Goal: Information Seeking & Learning: Learn about a topic

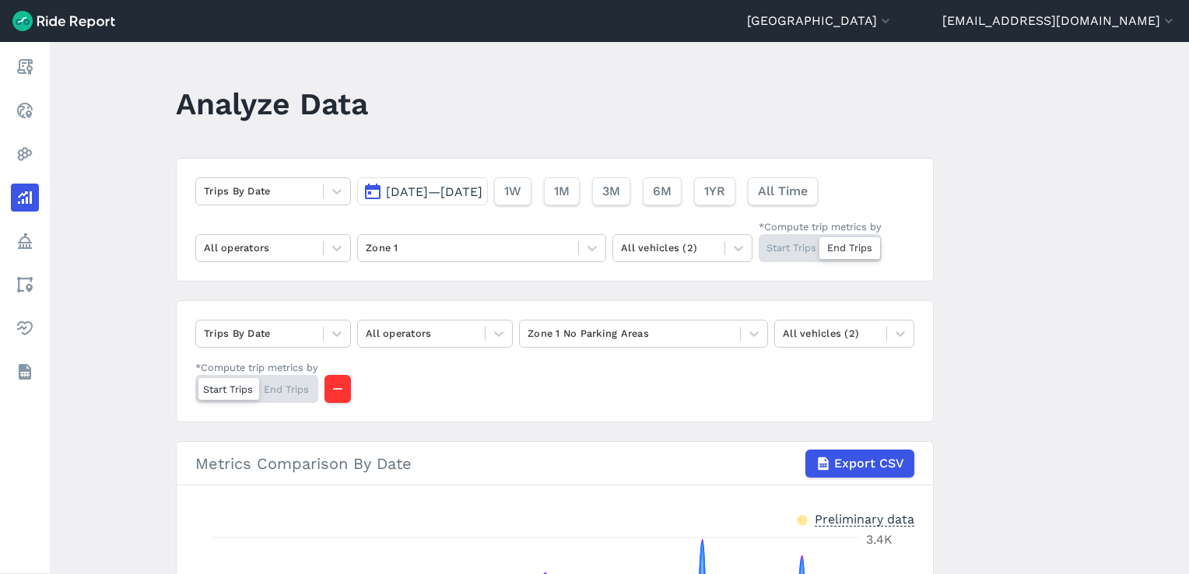
scroll to position [311, 0]
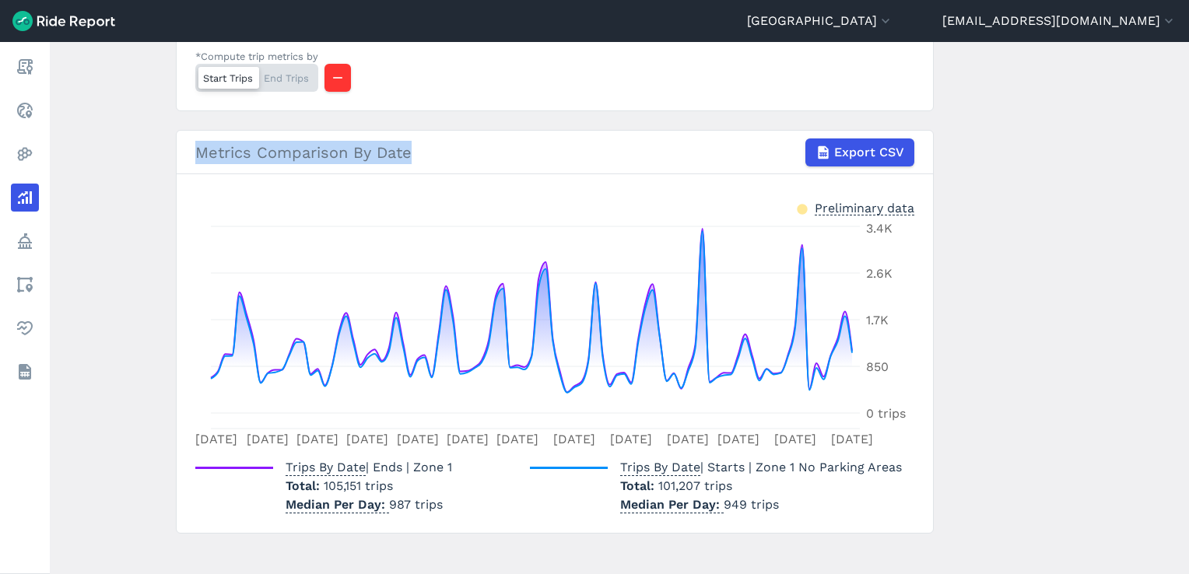
drag, startPoint x: 408, startPoint y: 150, endPoint x: 198, endPoint y: 163, distance: 210.4
click at [198, 163] on div "Metrics Comparison By Date Export CSV" at bounding box center [554, 152] width 719 height 28
drag, startPoint x: 198, startPoint y: 163, endPoint x: 197, endPoint y: 154, distance: 8.6
click at [197, 154] on div "Metrics Comparison By Date Export CSV" at bounding box center [554, 152] width 719 height 28
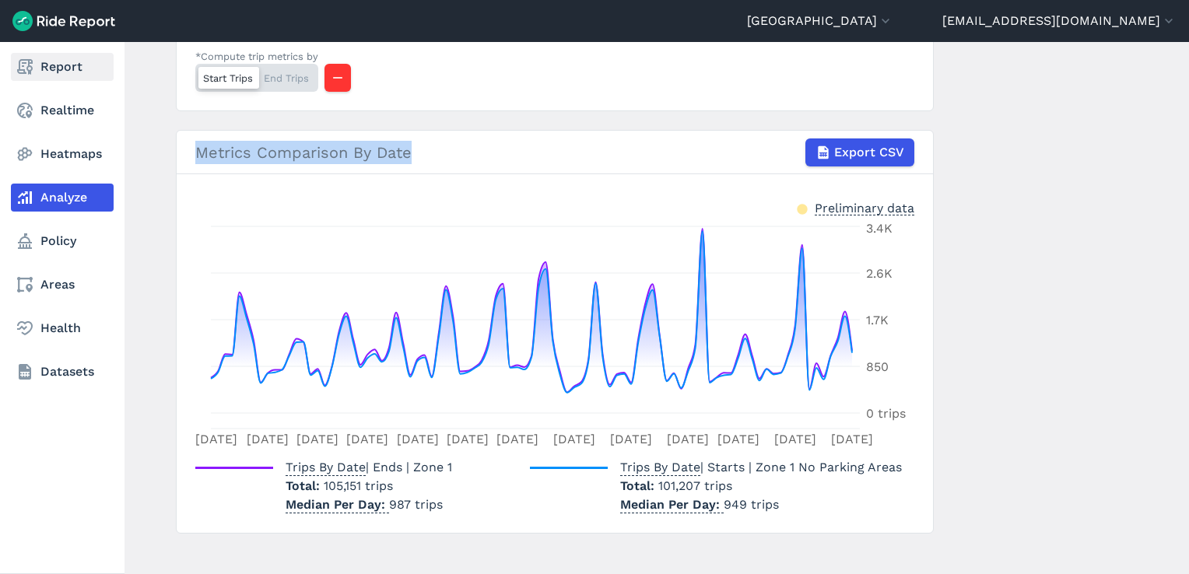
click at [31, 64] on icon at bounding box center [25, 67] width 19 height 19
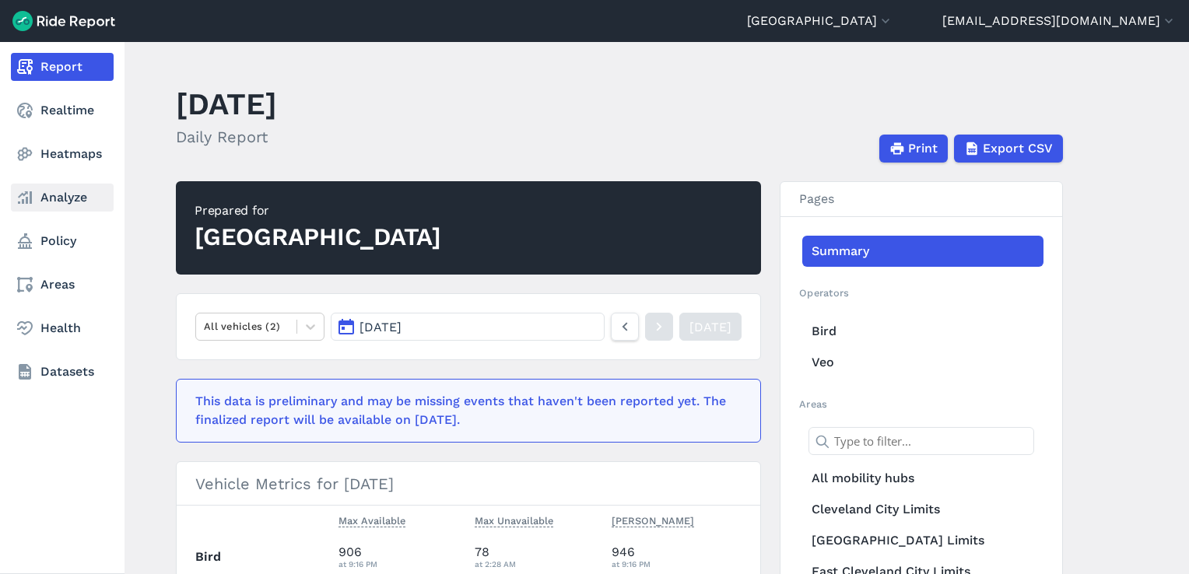
click at [70, 194] on link "Analyze" at bounding box center [62, 198] width 103 height 28
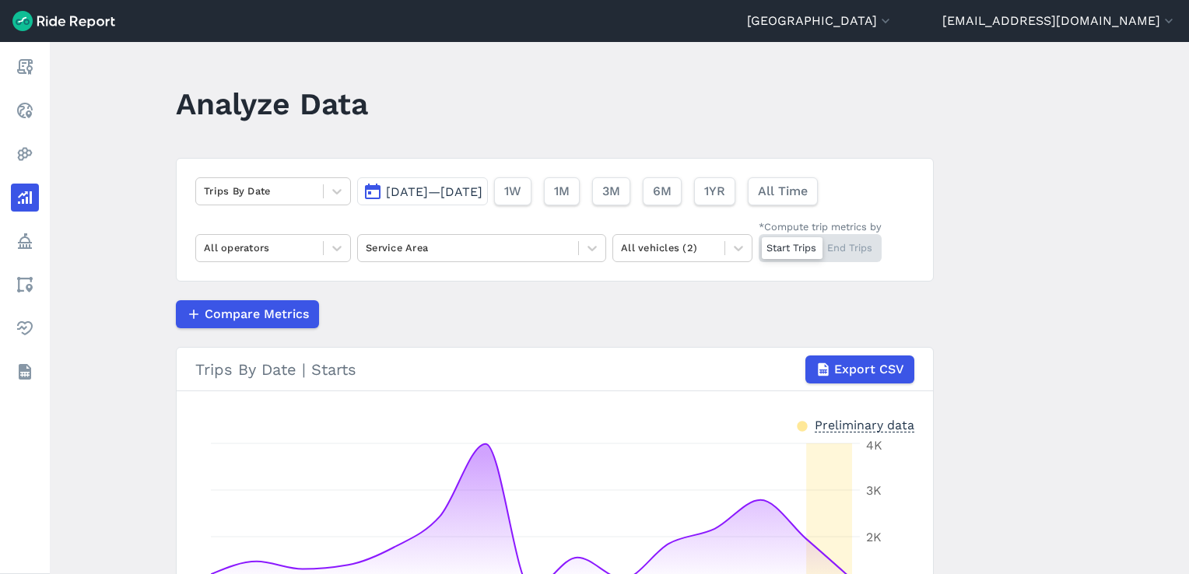
scroll to position [230, 0]
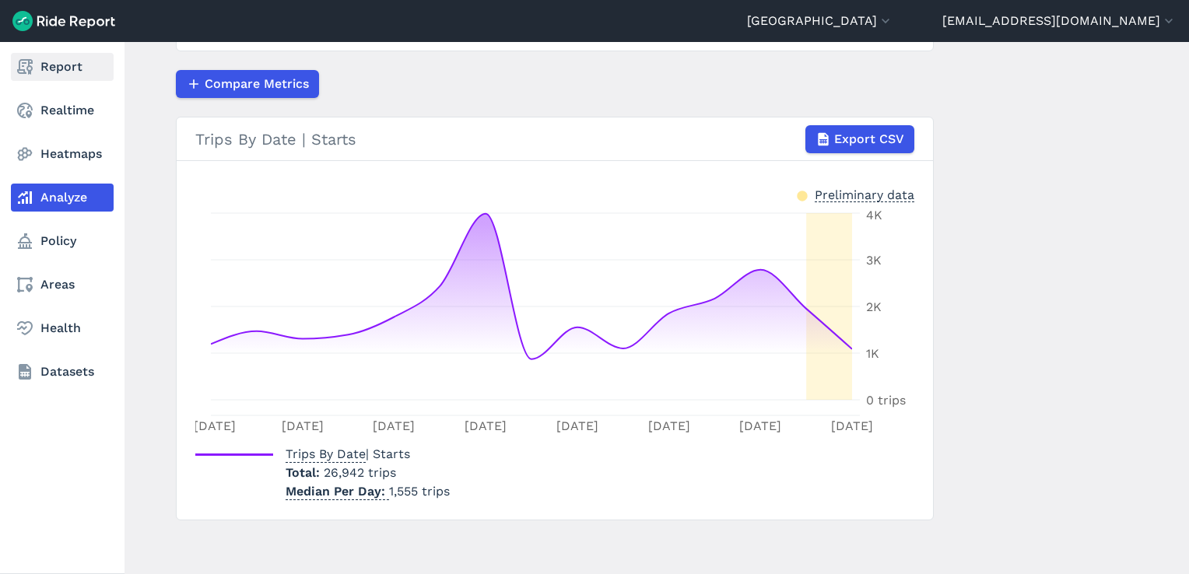
click at [47, 65] on link "Report" at bounding box center [62, 67] width 103 height 28
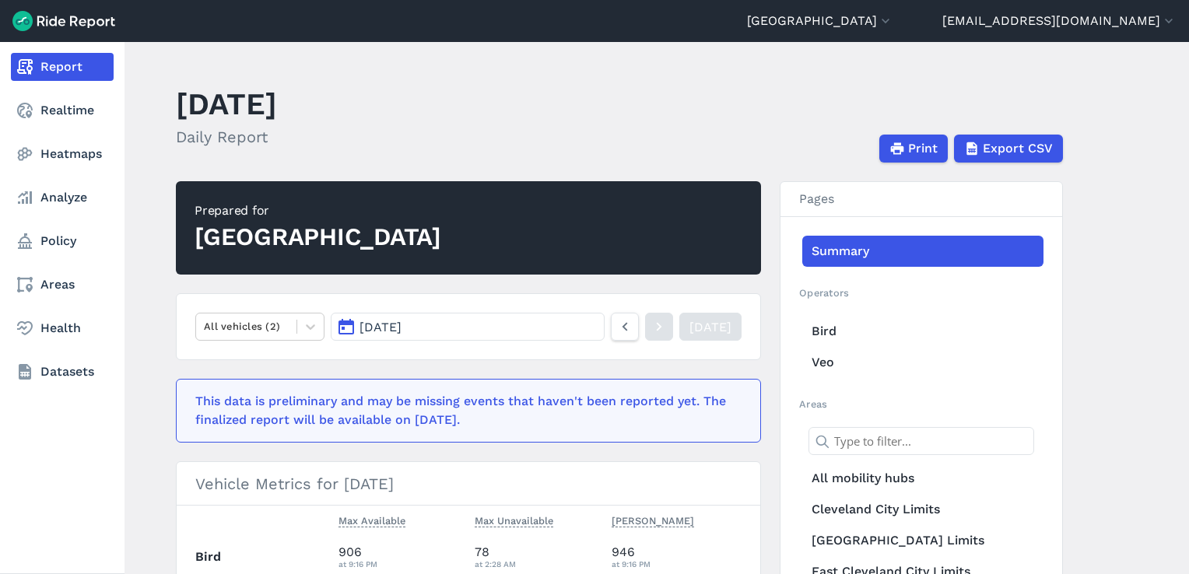
click at [59, 307] on nav "Report Realtime Heatmaps Analyze Policy Areas Health Datasets" at bounding box center [62, 219] width 124 height 355
click at [58, 254] on link "Policy" at bounding box center [62, 241] width 103 height 28
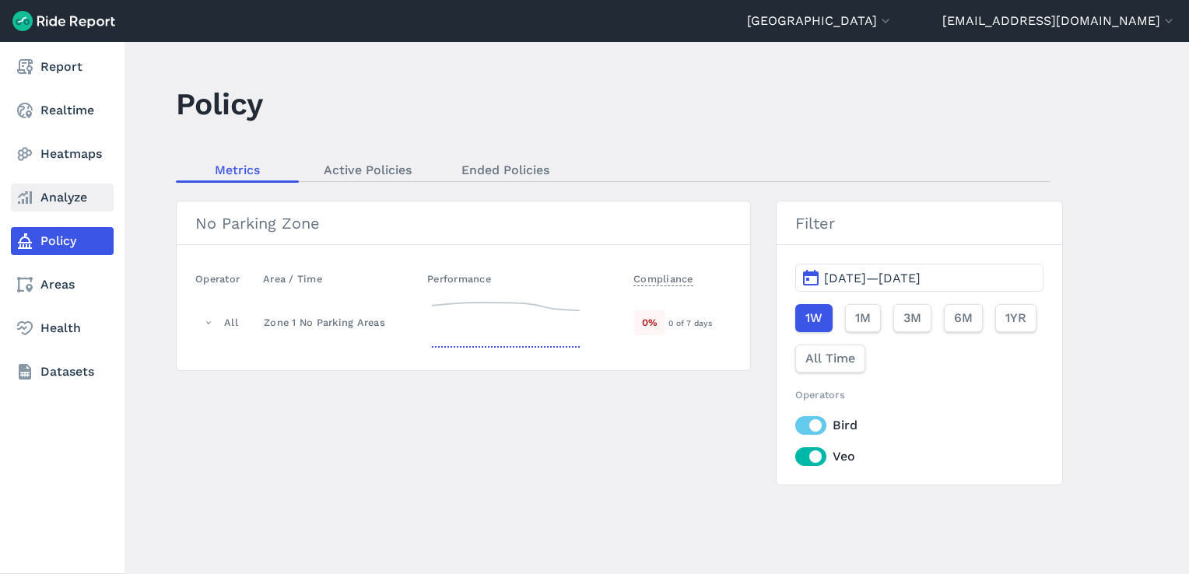
drag, startPoint x: 69, startPoint y: 197, endPoint x: 48, endPoint y: 198, distance: 21.0
click at [48, 198] on link "Analyze" at bounding box center [62, 198] width 103 height 28
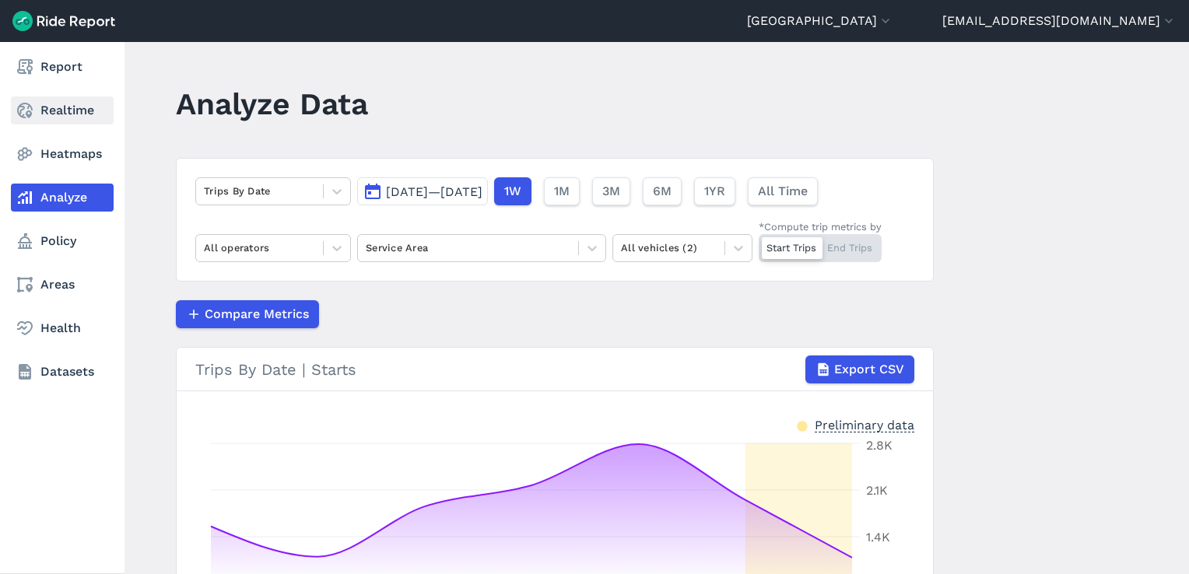
click at [50, 106] on link "Realtime" at bounding box center [62, 110] width 103 height 28
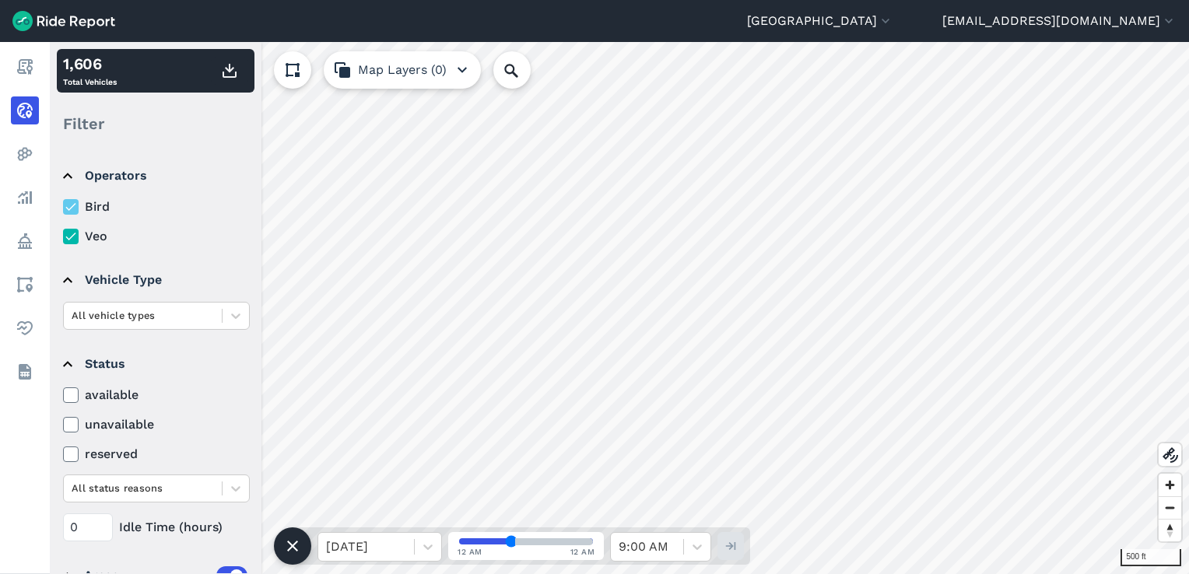
click at [453, 74] on icon "button" at bounding box center [462, 70] width 19 height 19
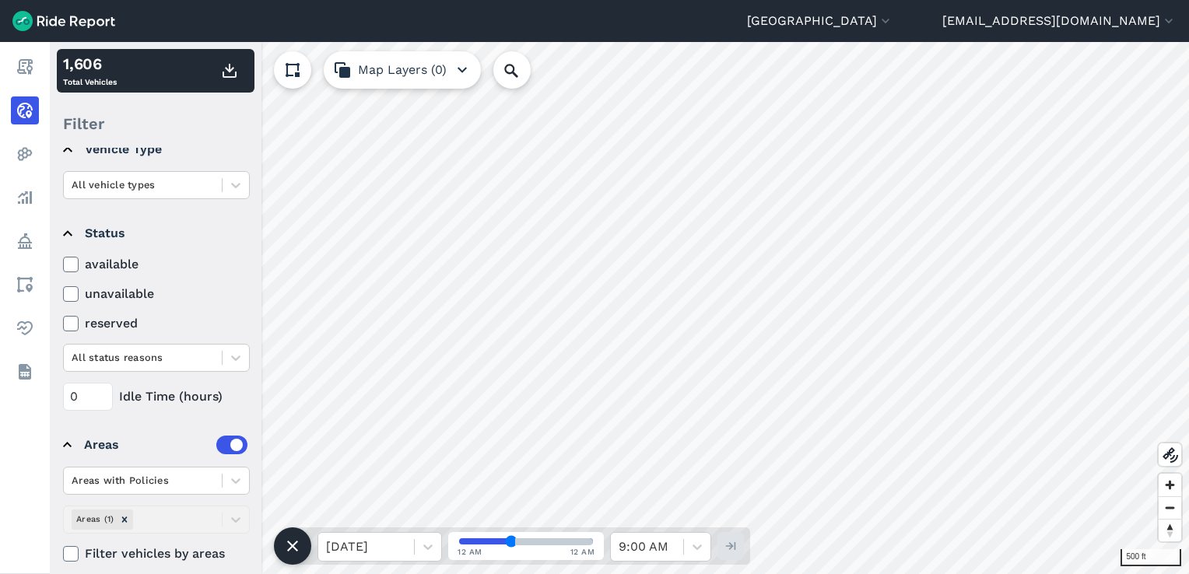
scroll to position [143, 0]
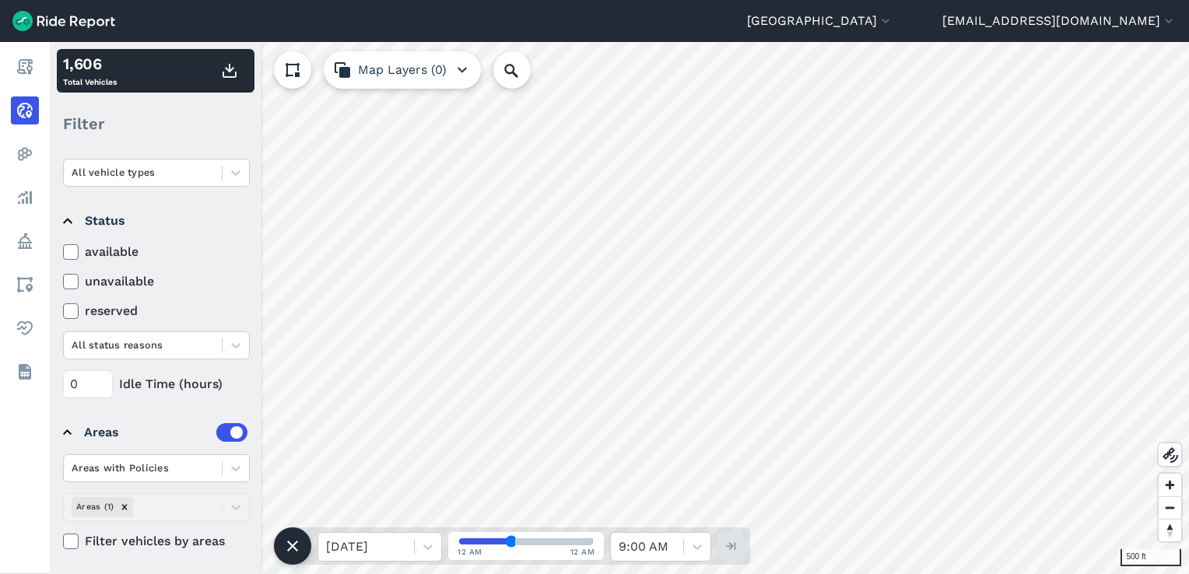
click at [66, 538] on icon at bounding box center [71, 542] width 14 height 16
click at [63, 538] on input "Filter vehicles by areas" at bounding box center [63, 537] width 0 height 10
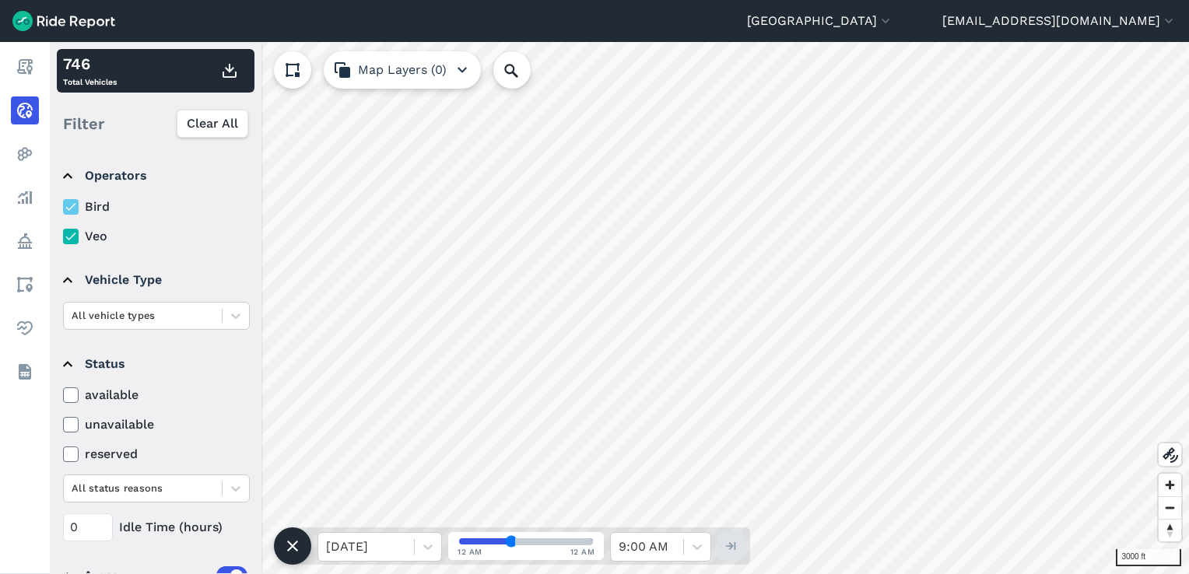
click at [585, 573] on html "[GEOGRAPHIC_DATA] [GEOGRAPHIC_DATA] [GEOGRAPHIC_DATA] [GEOGRAPHIC_DATA] [GEOGRA…" at bounding box center [594, 287] width 1189 height 574
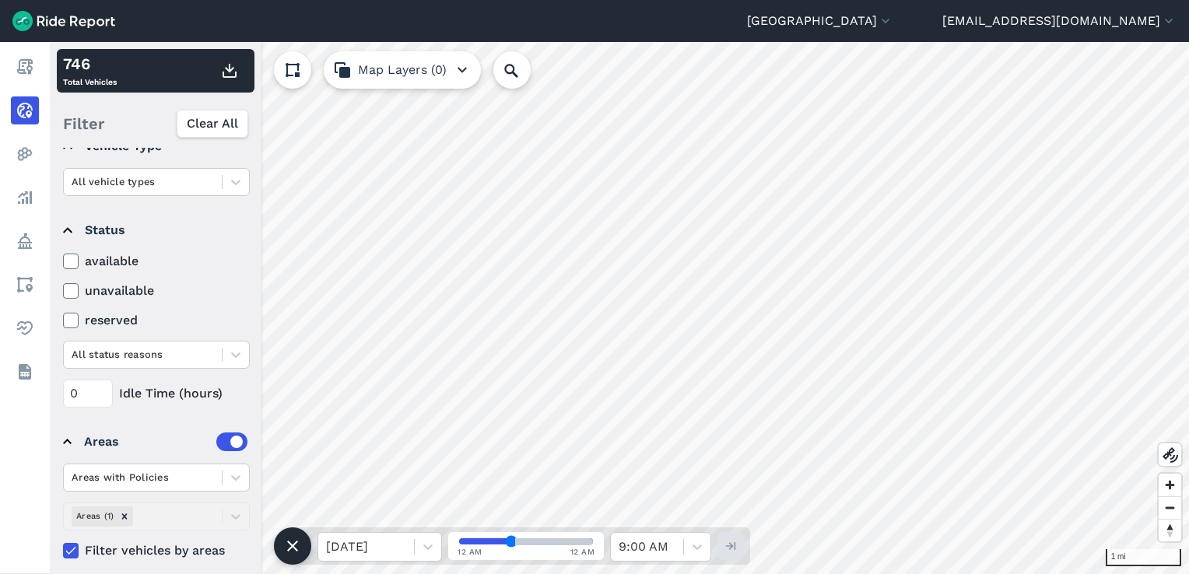
scroll to position [143, 0]
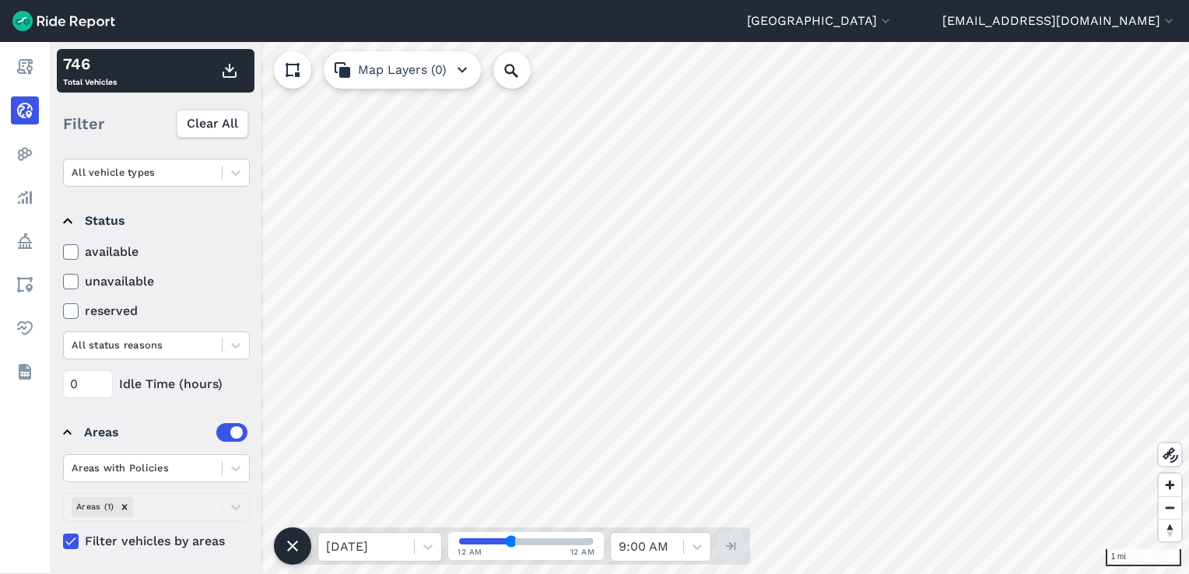
click at [72, 535] on icon at bounding box center [71, 542] width 14 height 16
click at [63, 535] on input "Filter vehicles by areas" at bounding box center [63, 537] width 0 height 10
click at [891, 33] on header "[GEOGRAPHIC_DATA] [GEOGRAPHIC_DATA] [GEOGRAPHIC_DATA] [GEOGRAPHIC_DATA] [GEOGRA…" at bounding box center [594, 21] width 1189 height 42
click at [887, 26] on button "[GEOGRAPHIC_DATA]" at bounding box center [820, 21] width 146 height 19
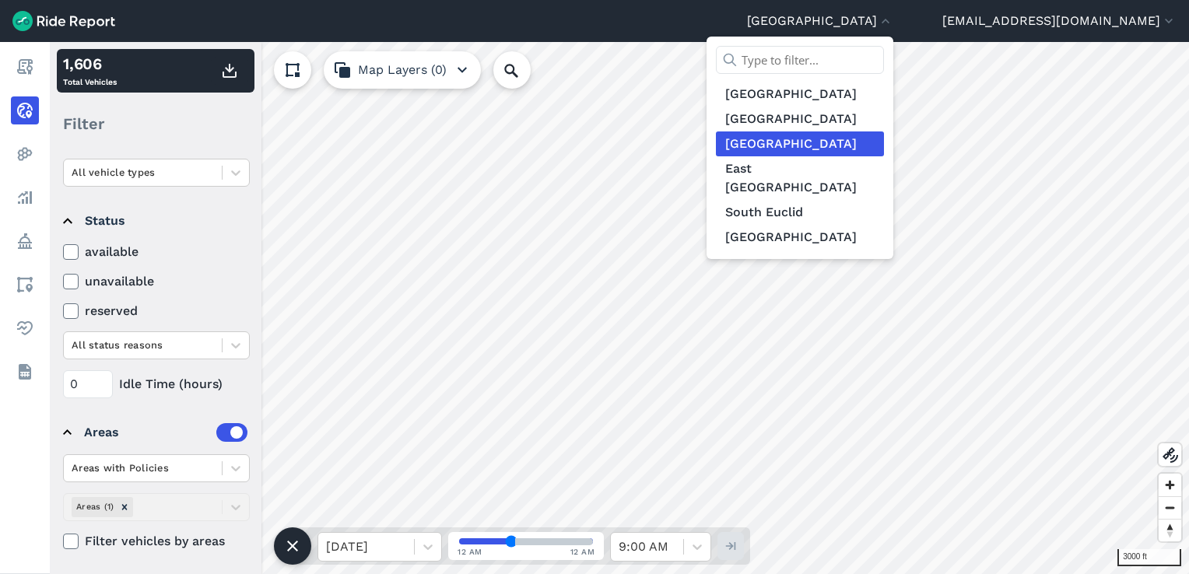
drag, startPoint x: 695, startPoint y: 345, endPoint x: 787, endPoint y: 299, distance: 102.6
click at [787, 299] on div at bounding box center [594, 287] width 1189 height 574
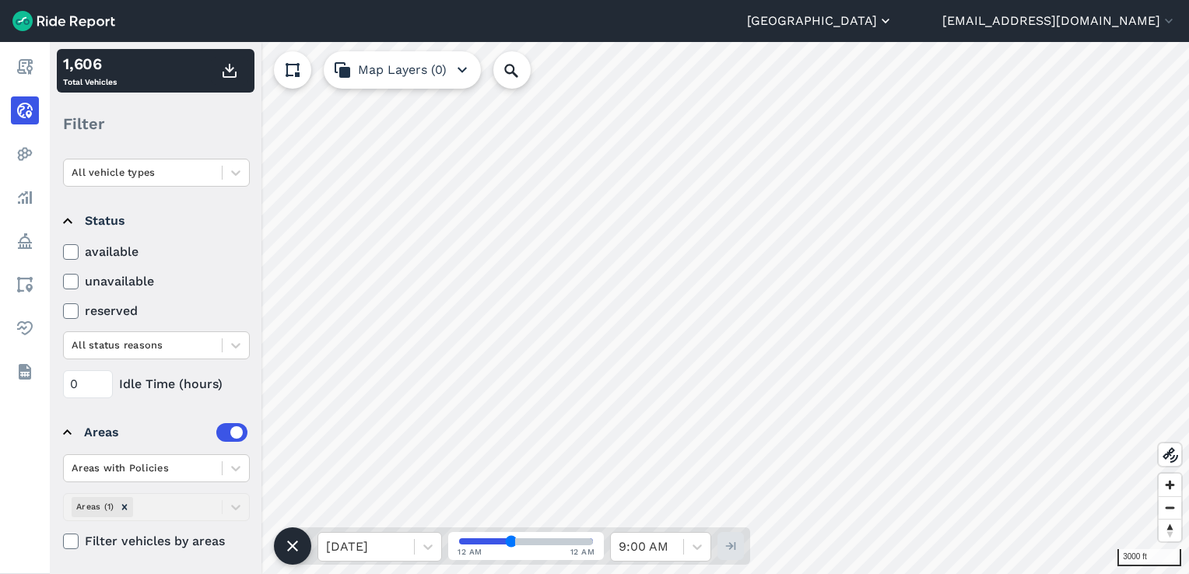
click at [893, 17] on button "[GEOGRAPHIC_DATA]" at bounding box center [820, 21] width 146 height 19
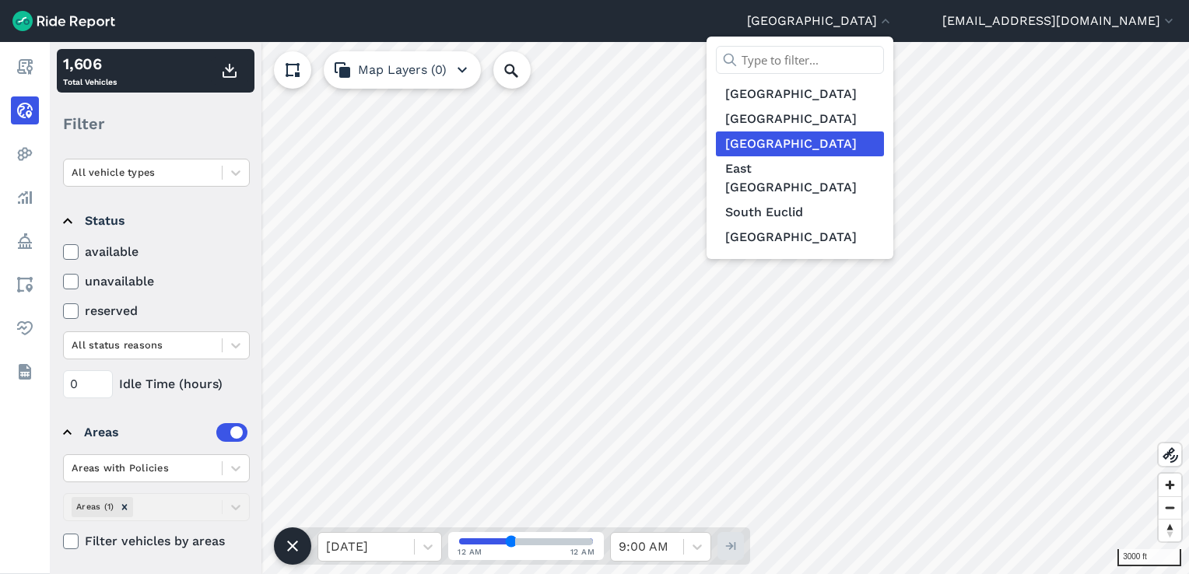
click at [681, 164] on div at bounding box center [594, 287] width 1189 height 574
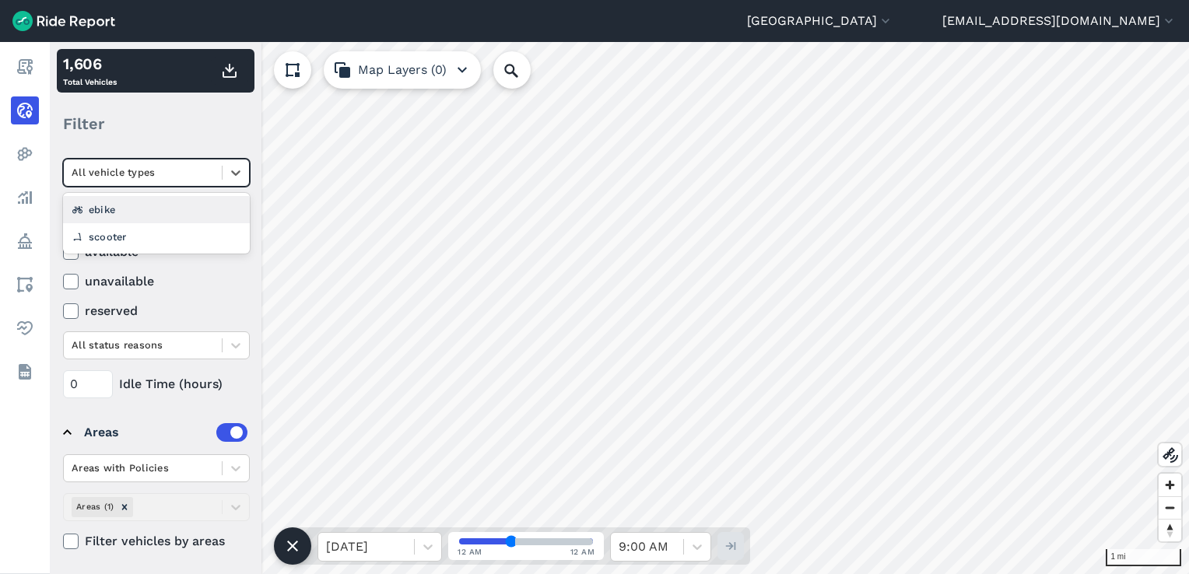
drag, startPoint x: 236, startPoint y: 177, endPoint x: 179, endPoint y: 103, distance: 92.6
click at [179, 103] on div "1,606 Total Vehicles Filter Operators Bird Veo Vehicle Type option focused, 2 o…" at bounding box center [156, 308] width 212 height 532
click at [182, 110] on div "Filter" at bounding box center [156, 124] width 198 height 48
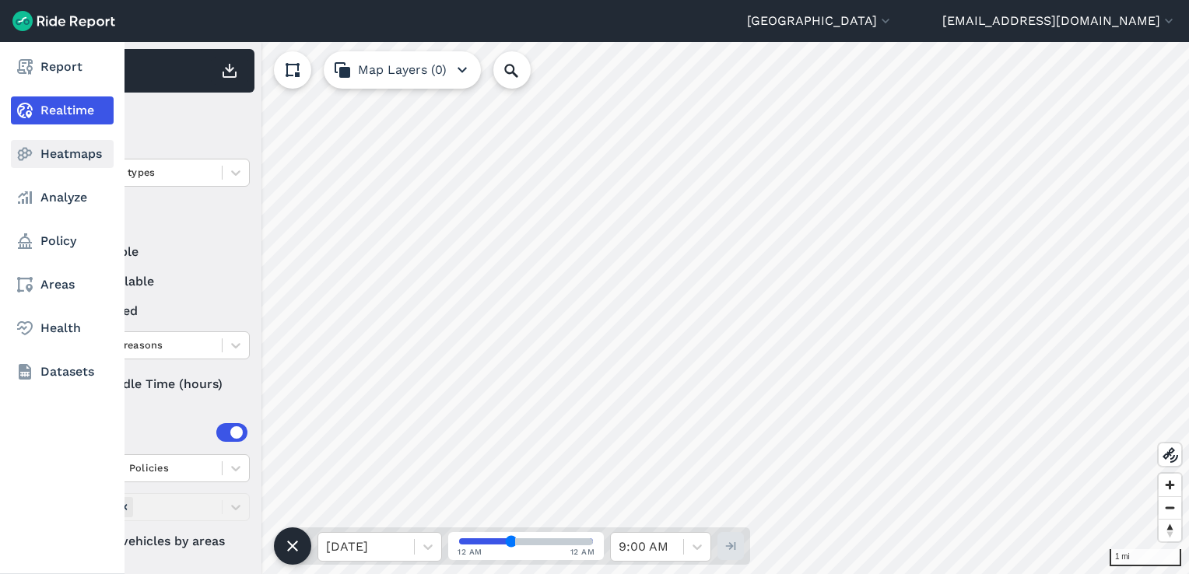
click at [62, 156] on link "Heatmaps" at bounding box center [62, 154] width 103 height 28
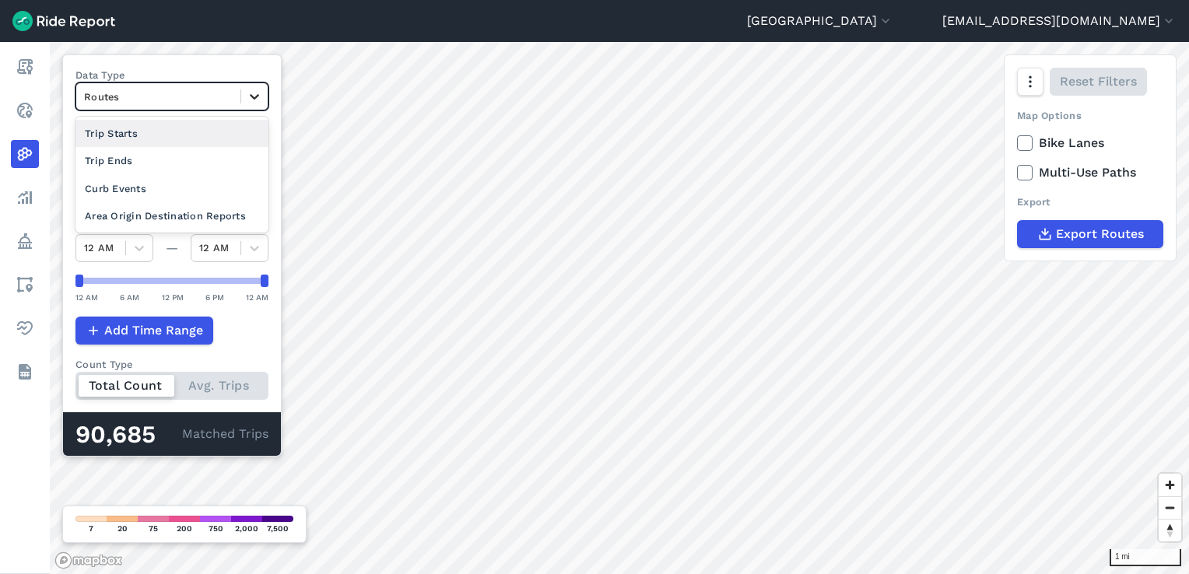
click at [262, 89] on icon at bounding box center [255, 97] width 16 height 16
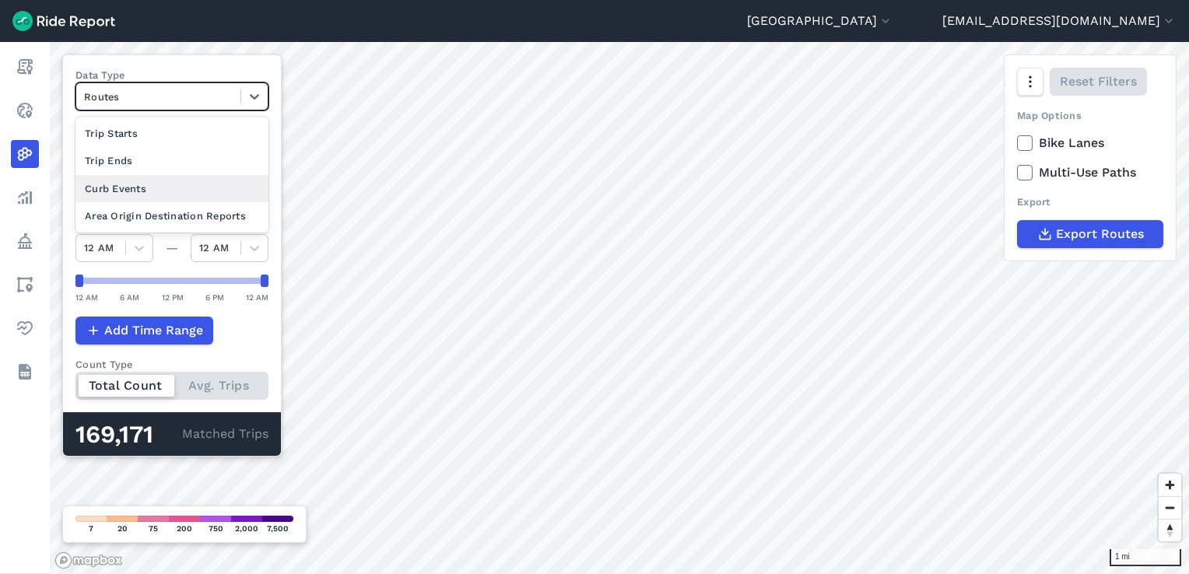
click at [173, 182] on div "Curb Events" at bounding box center [171, 188] width 193 height 27
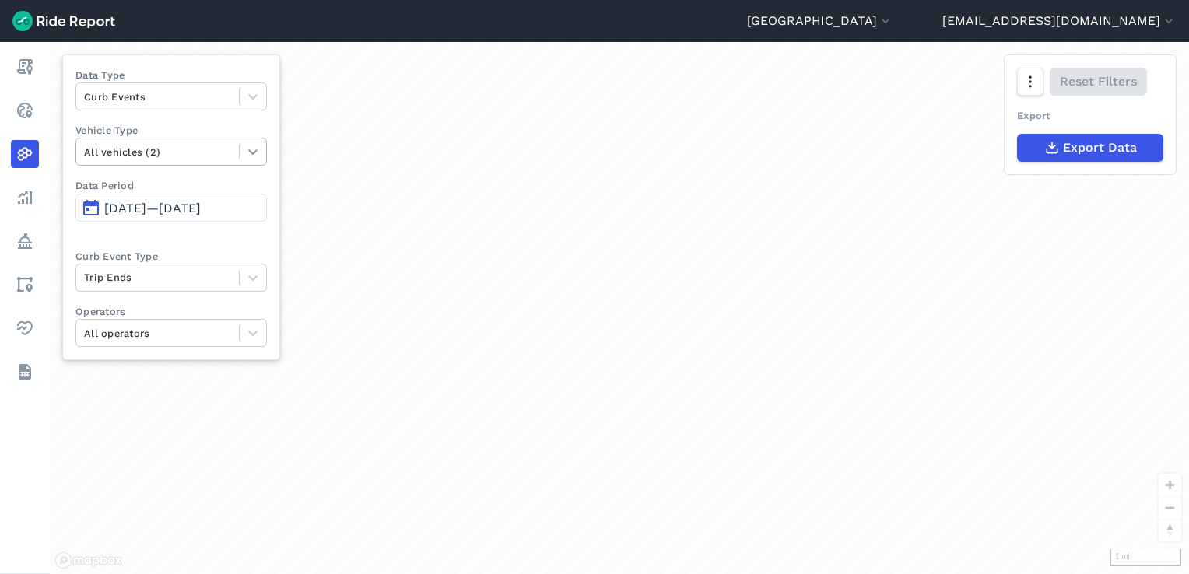
click at [261, 144] on icon at bounding box center [253, 152] width 16 height 16
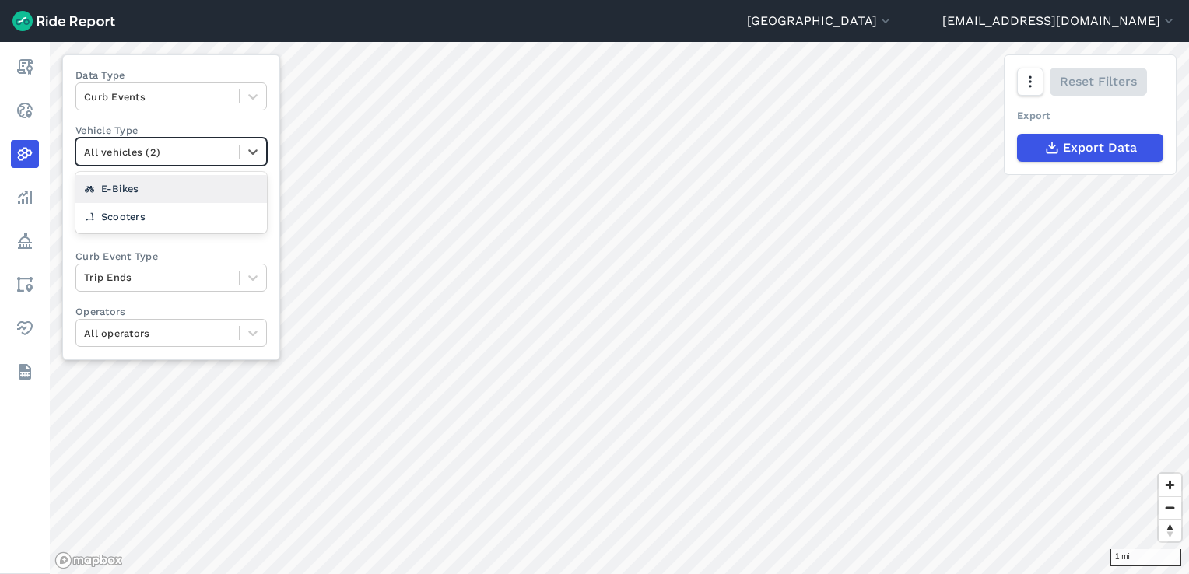
click at [188, 124] on label "Vehicle Type" at bounding box center [170, 130] width 191 height 15
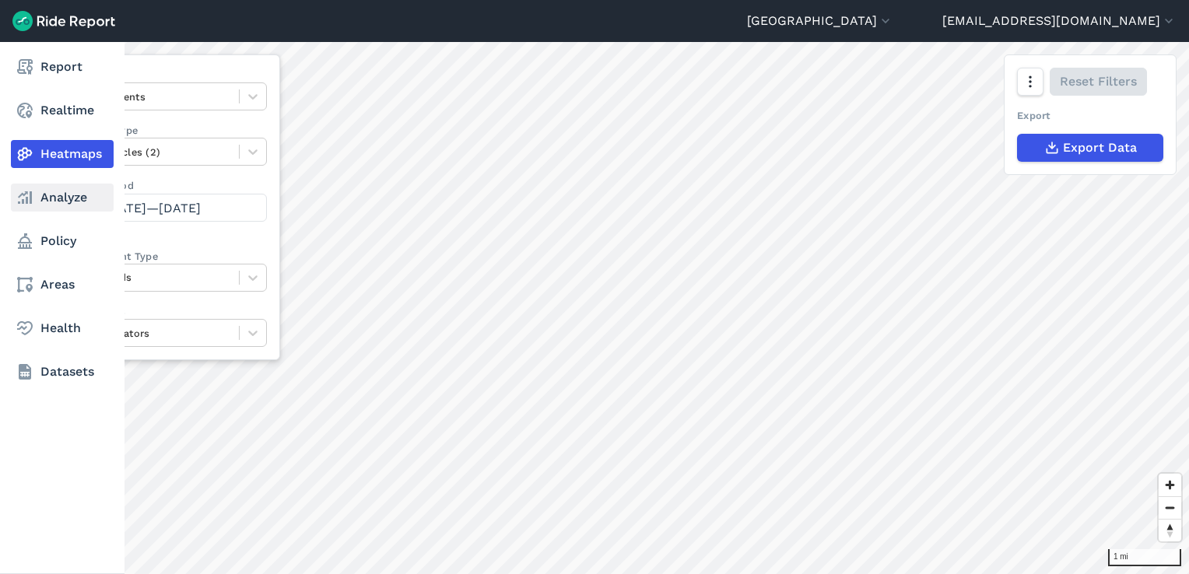
click at [60, 192] on link "Analyze" at bounding box center [62, 198] width 103 height 28
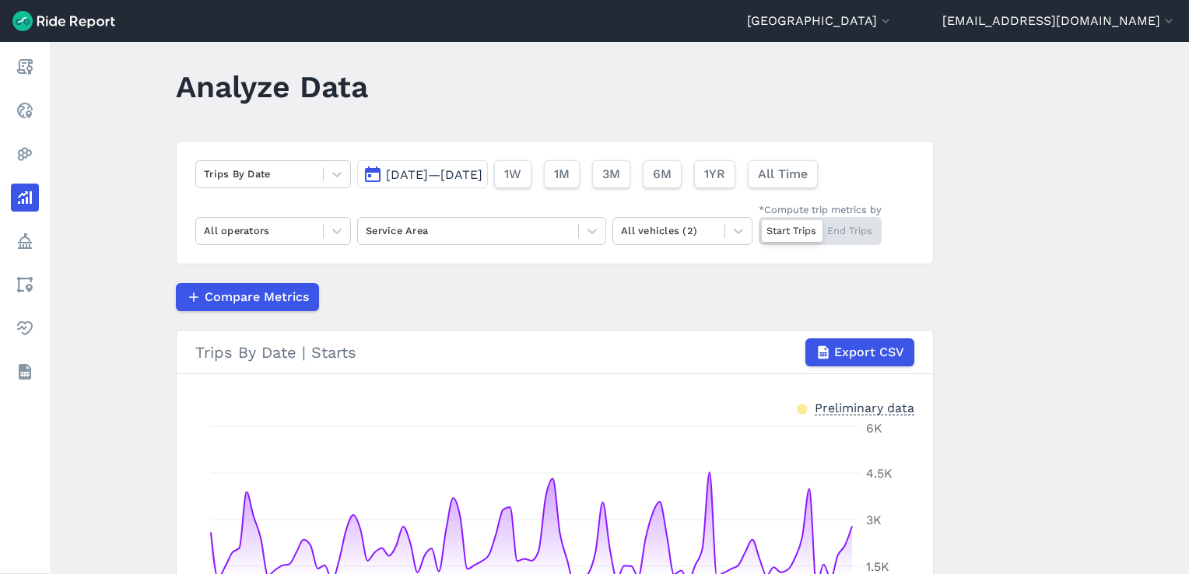
scroll to position [16, 0]
click at [455, 226] on div at bounding box center [468, 232] width 205 height 18
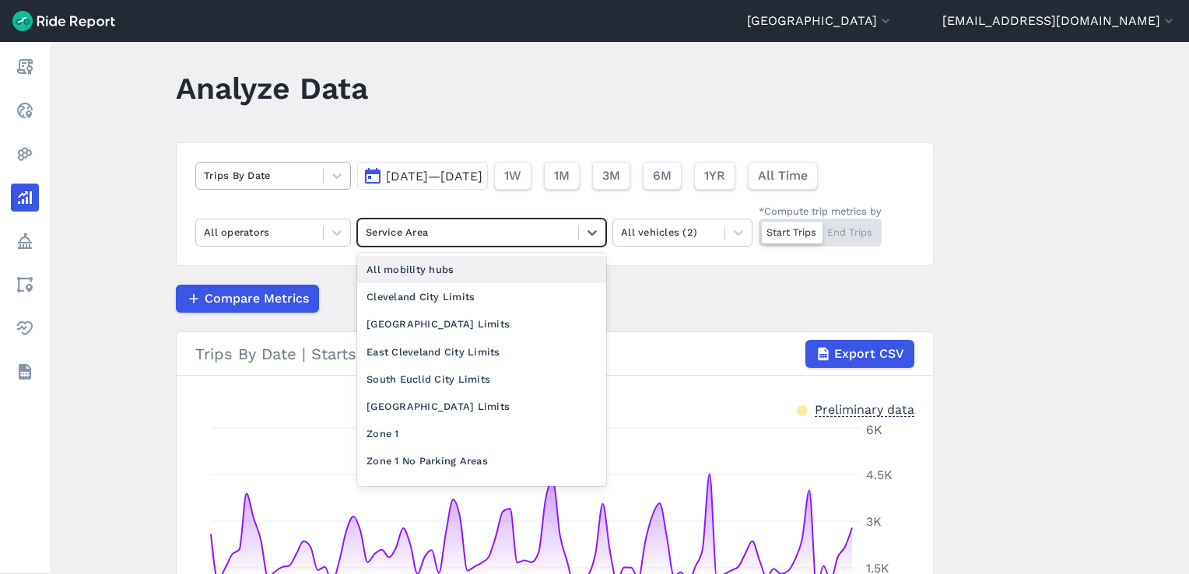
click at [318, 177] on div "Trips By Date" at bounding box center [259, 175] width 127 height 24
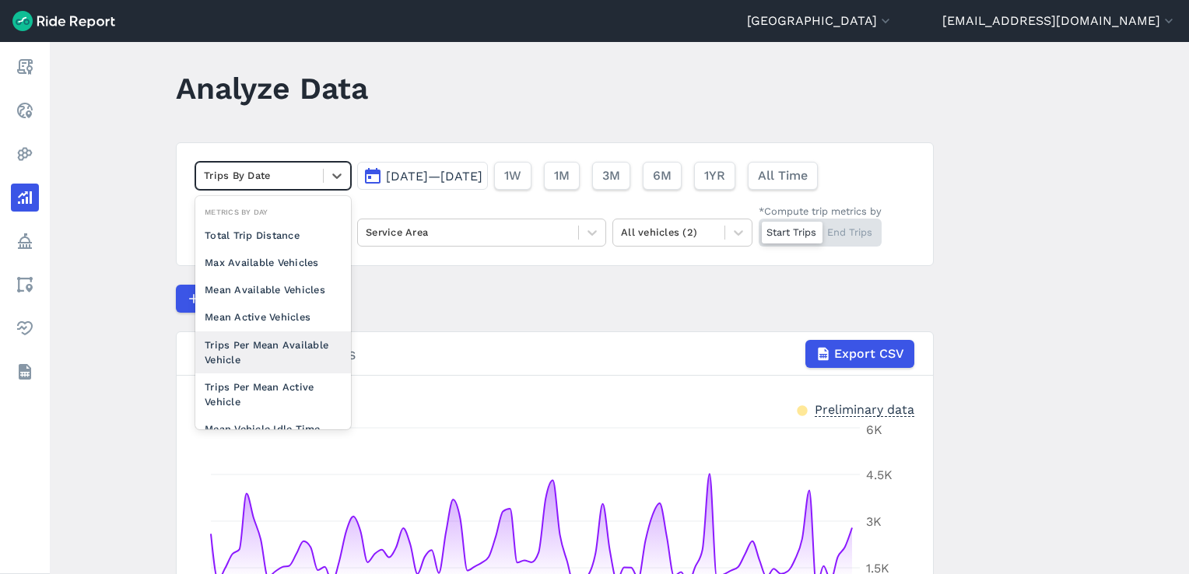
scroll to position [135, 0]
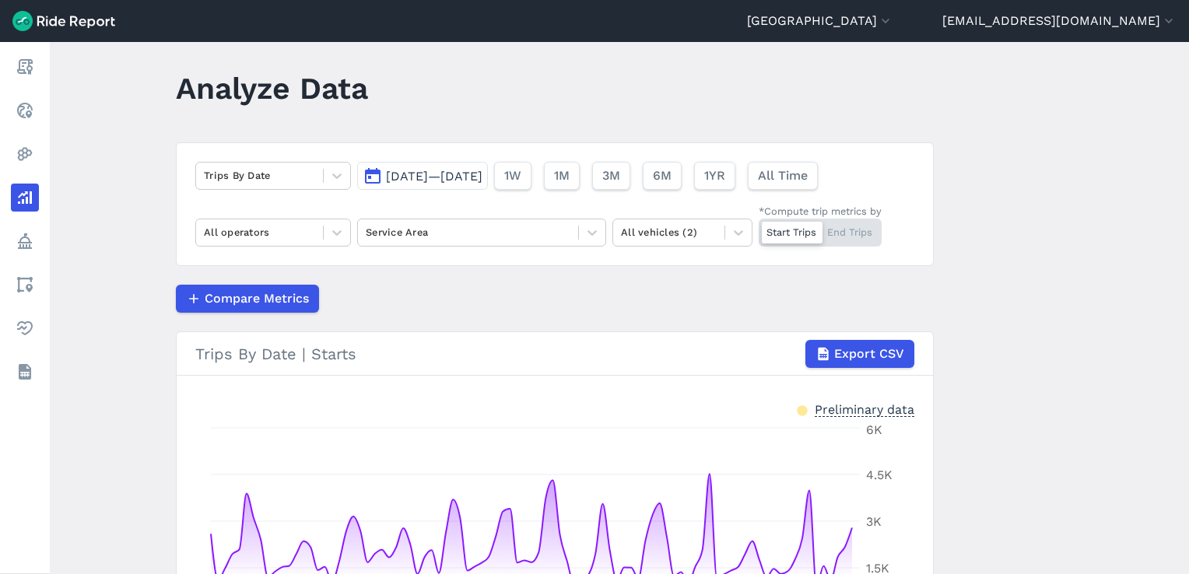
click at [307, 142] on div "Trips By Date [DATE]—[DATE] 1W 1M 3M 6M 1YR All Time All operators Service Area…" at bounding box center [555, 204] width 758 height 124
click at [444, 234] on div at bounding box center [468, 232] width 205 height 18
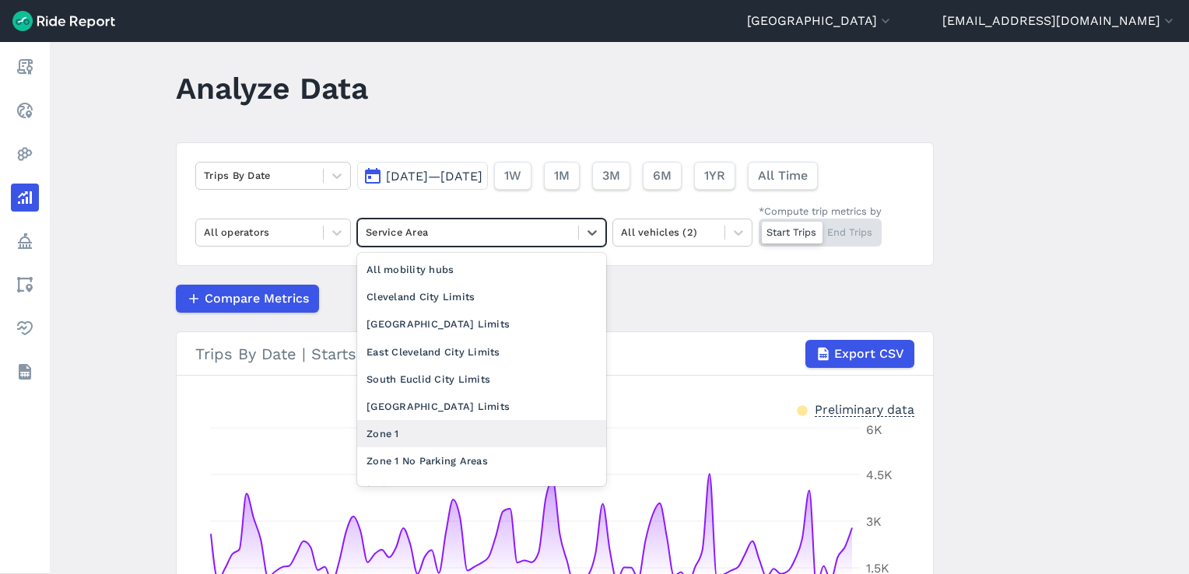
click at [449, 429] on div "Zone 1" at bounding box center [481, 433] width 249 height 27
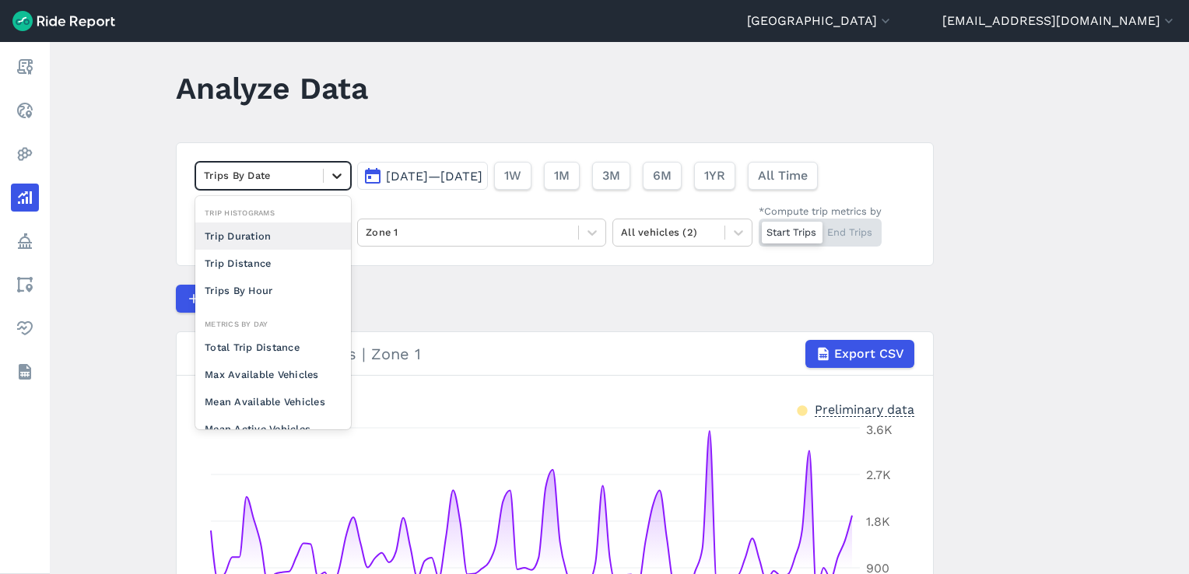
click at [336, 173] on icon at bounding box center [337, 176] width 16 height 16
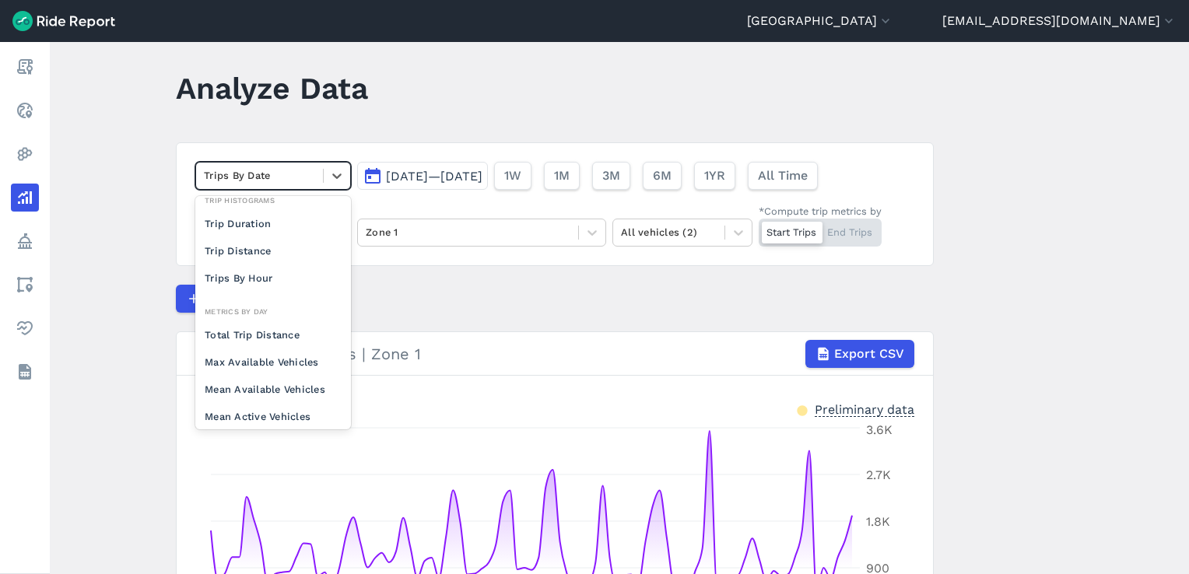
scroll to position [6, 0]
click at [850, 232] on div "Start Trips End Trips" at bounding box center [820, 233] width 123 height 28
click at [759, 229] on input "*Compute trip metrics by Start Trips End Trips" at bounding box center [759, 224] width 0 height 10
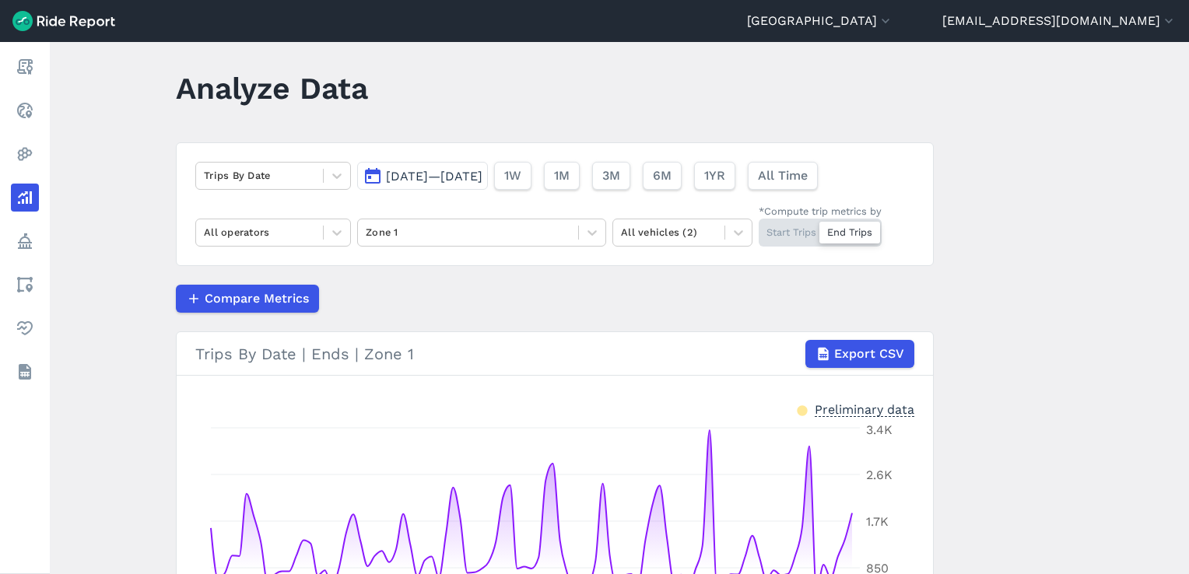
click at [792, 233] on div "Start Trips End Trips" at bounding box center [820, 233] width 123 height 28
click at [759, 229] on input "*Compute trip metrics by Start Trips End Trips" at bounding box center [759, 224] width 0 height 10
click at [861, 230] on div "Start Trips End Trips" at bounding box center [820, 233] width 123 height 28
click at [759, 229] on input "*Compute trip metrics by Start Trips End Trips" at bounding box center [759, 224] width 0 height 10
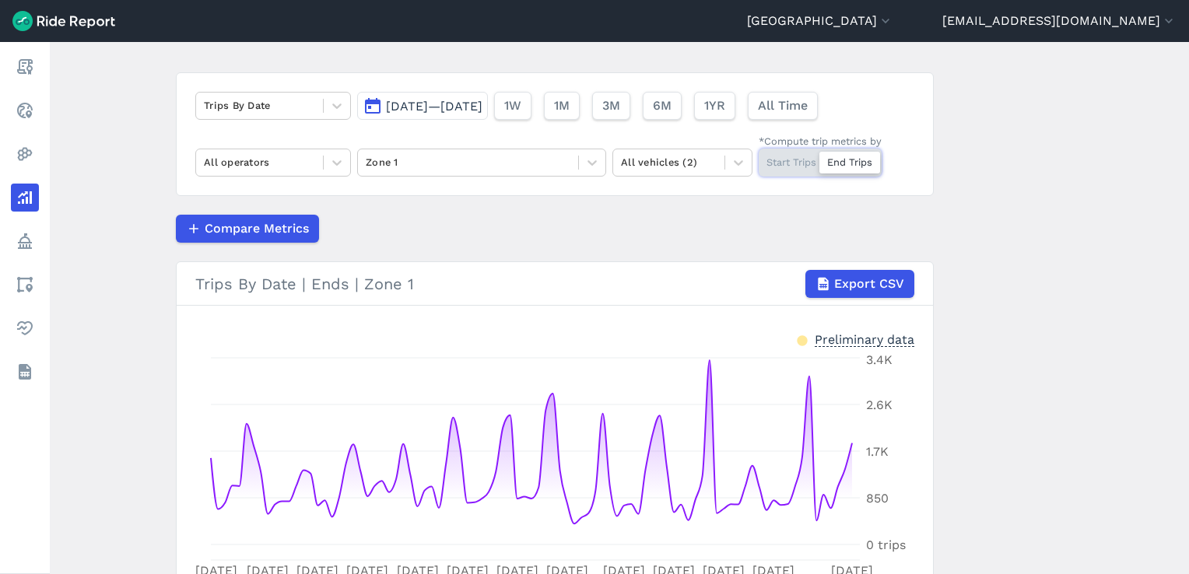
scroll to position [86, 0]
click at [243, 231] on span "Compare Metrics" at bounding box center [256, 228] width 104 height 19
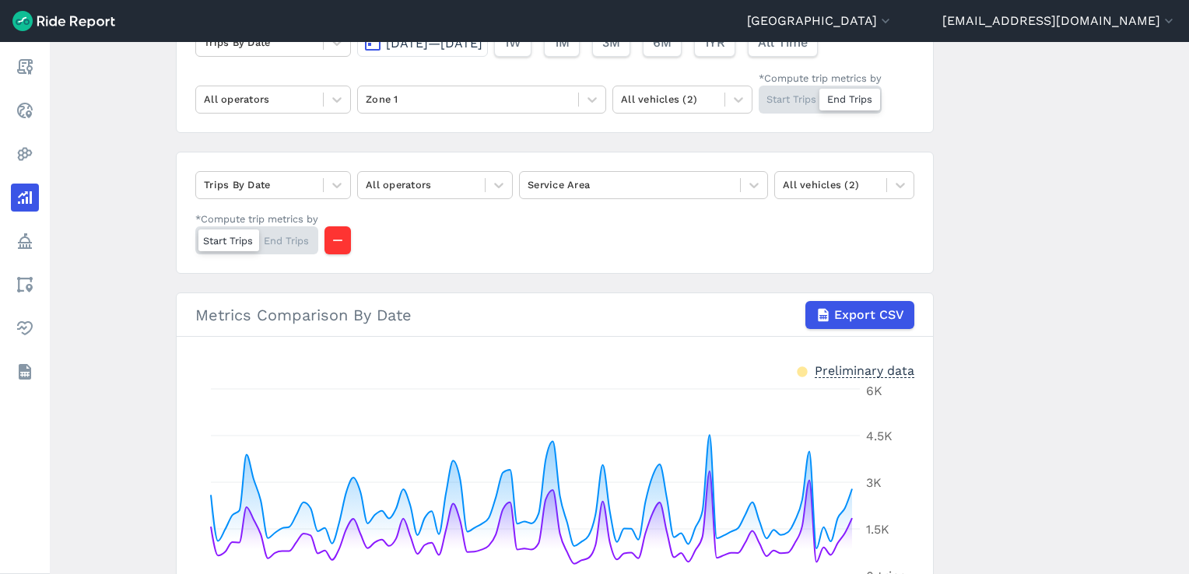
scroll to position [149, 0]
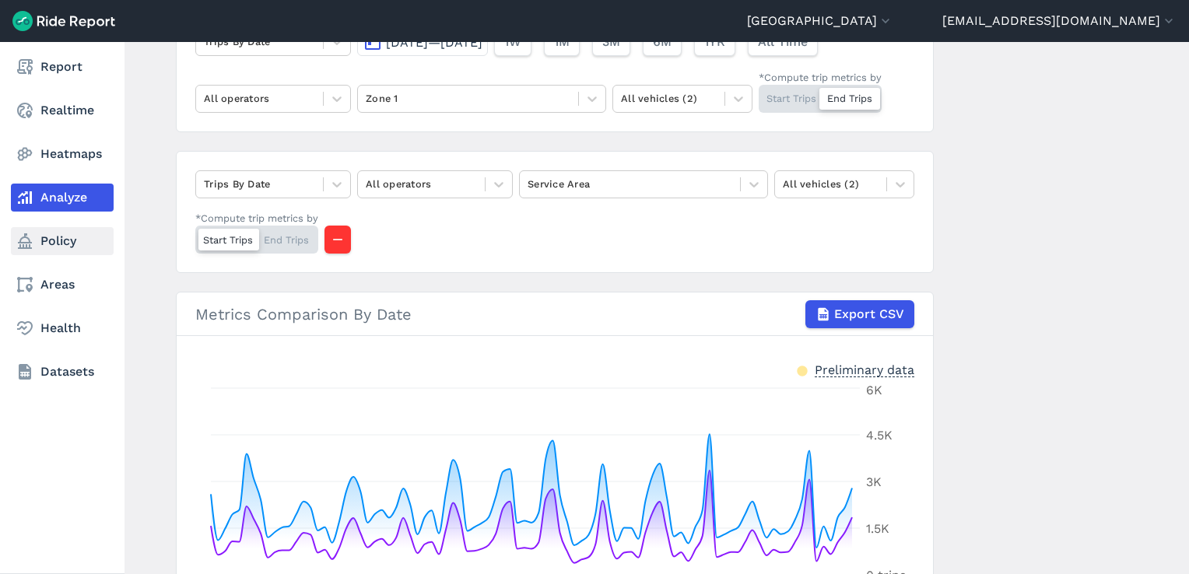
click at [68, 240] on link "Policy" at bounding box center [62, 241] width 103 height 28
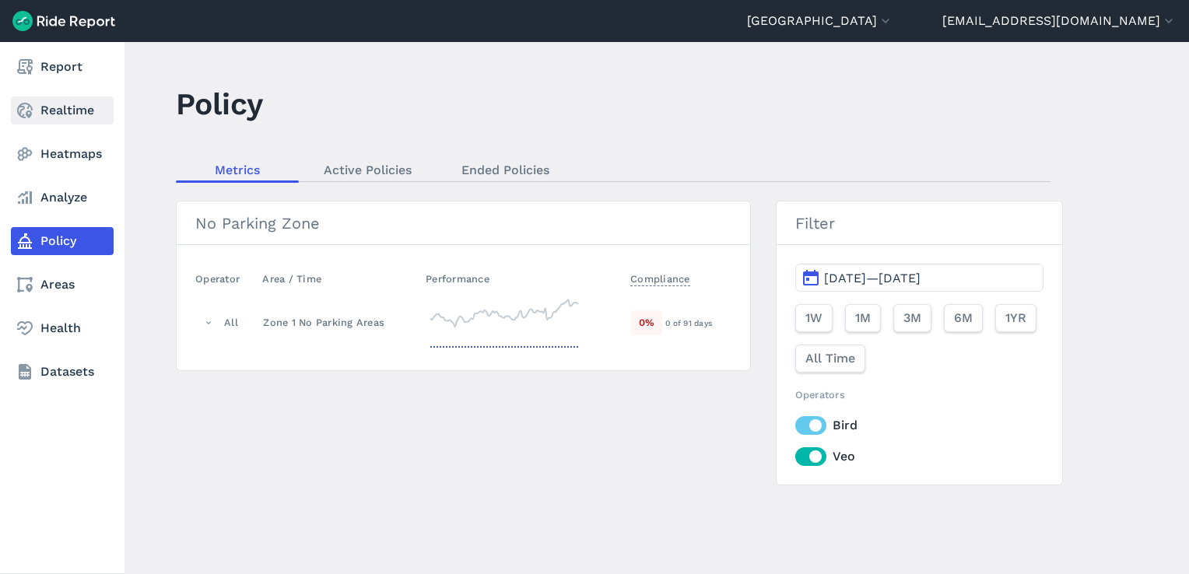
click at [54, 120] on link "Realtime" at bounding box center [62, 110] width 103 height 28
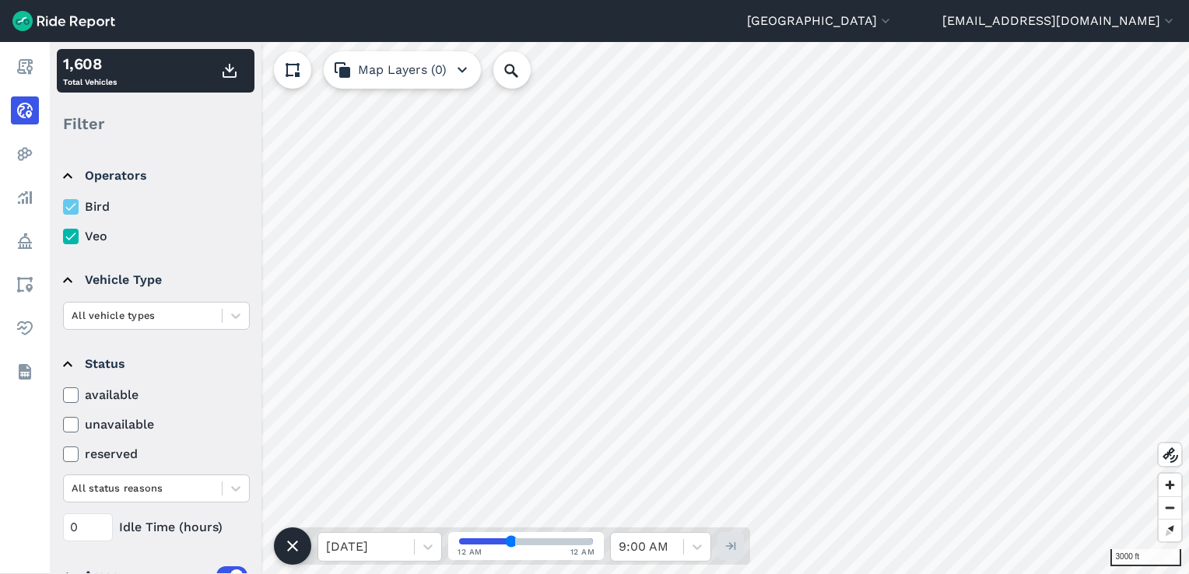
scroll to position [143, 0]
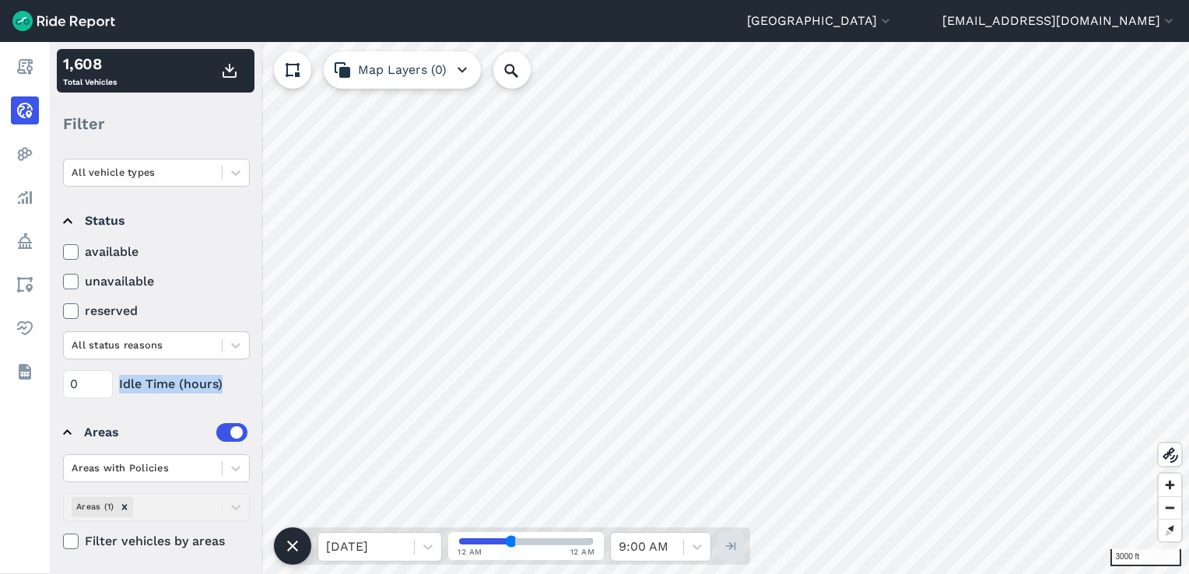
drag, startPoint x: 115, startPoint y: 382, endPoint x: 252, endPoint y: 380, distance: 136.9
click at [252, 380] on div "Operators Bird Veo Vehicle Type All vehicle types Status available unavailable …" at bounding box center [156, 361] width 212 height 426
drag, startPoint x: 252, startPoint y: 380, endPoint x: 226, endPoint y: 381, distance: 26.5
click at [226, 381] on div "0 Idle Time (hours)" at bounding box center [156, 384] width 187 height 28
click at [226, 388] on div "0 Idle Time (hours)" at bounding box center [156, 384] width 187 height 28
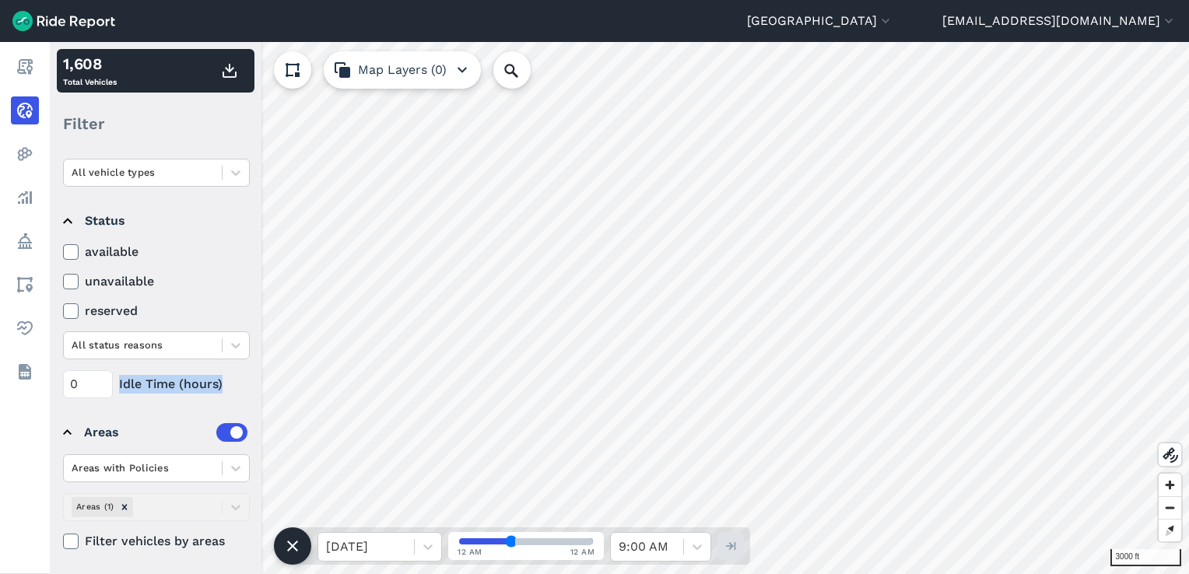
drag, startPoint x: 118, startPoint y: 384, endPoint x: 225, endPoint y: 390, distance: 106.8
click at [225, 390] on div "0 Idle Time (hours)" at bounding box center [156, 384] width 187 height 28
click at [225, 383] on div "0 Idle Time (hours)" at bounding box center [156, 384] width 187 height 28
click at [225, 381] on div "0 Idle Time (hours)" at bounding box center [156, 384] width 187 height 28
drag, startPoint x: 220, startPoint y: 382, endPoint x: 115, endPoint y: 385, distance: 105.1
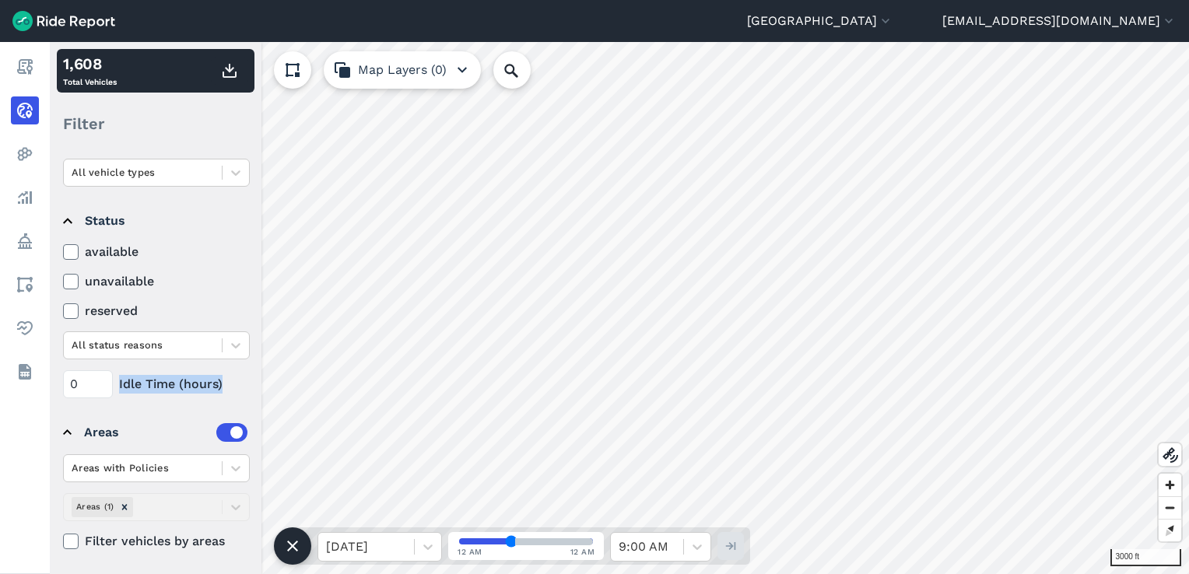
click at [115, 385] on div "0 Idle Time (hours)" at bounding box center [156, 384] width 187 height 28
drag, startPoint x: 115, startPoint y: 385, endPoint x: 236, endPoint y: 379, distance: 120.8
click at [236, 379] on div "0 Idle Time (hours)" at bounding box center [156, 384] width 187 height 28
click at [217, 382] on div "0 Idle Time (hours)" at bounding box center [156, 384] width 187 height 28
click at [200, 377] on div "0 Idle Time (hours)" at bounding box center [156, 384] width 187 height 28
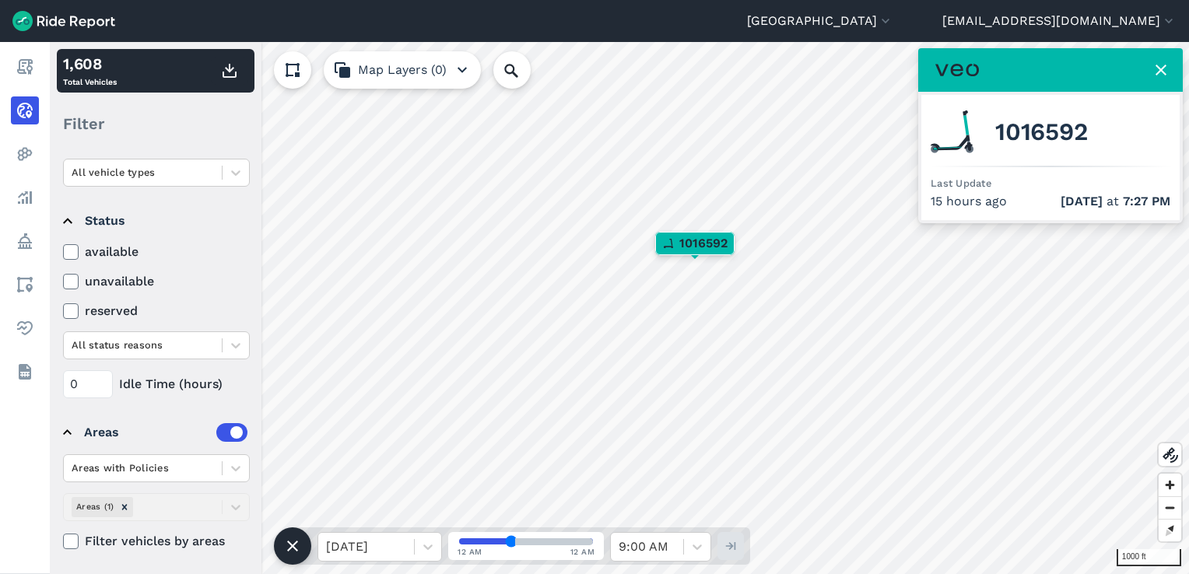
click at [1155, 62] on icon at bounding box center [1160, 70] width 19 height 19
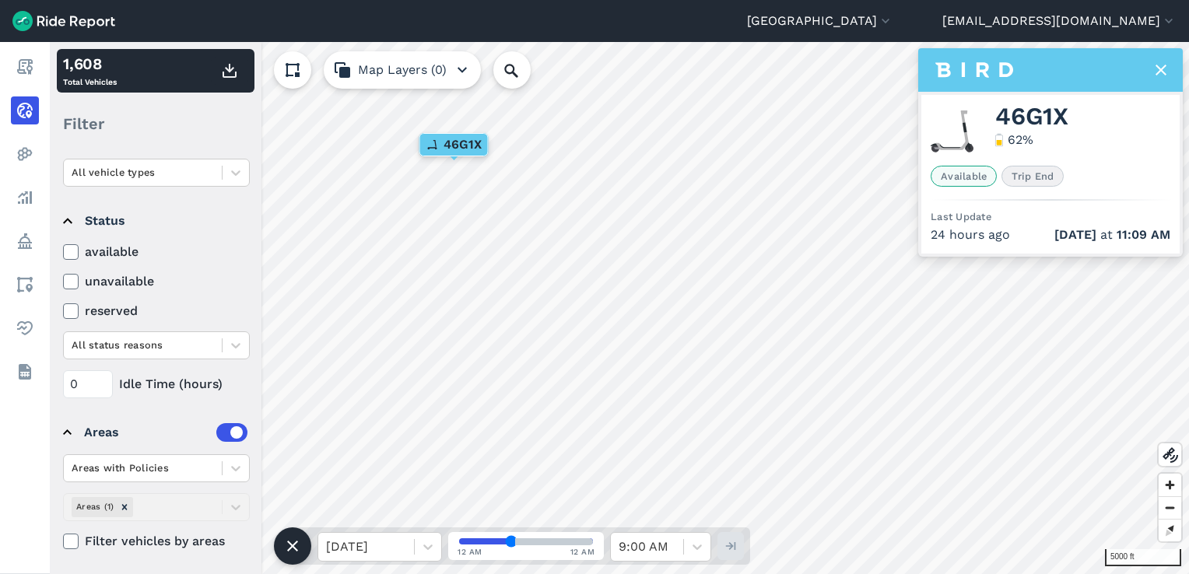
click at [1156, 68] on icon at bounding box center [1160, 70] width 19 height 19
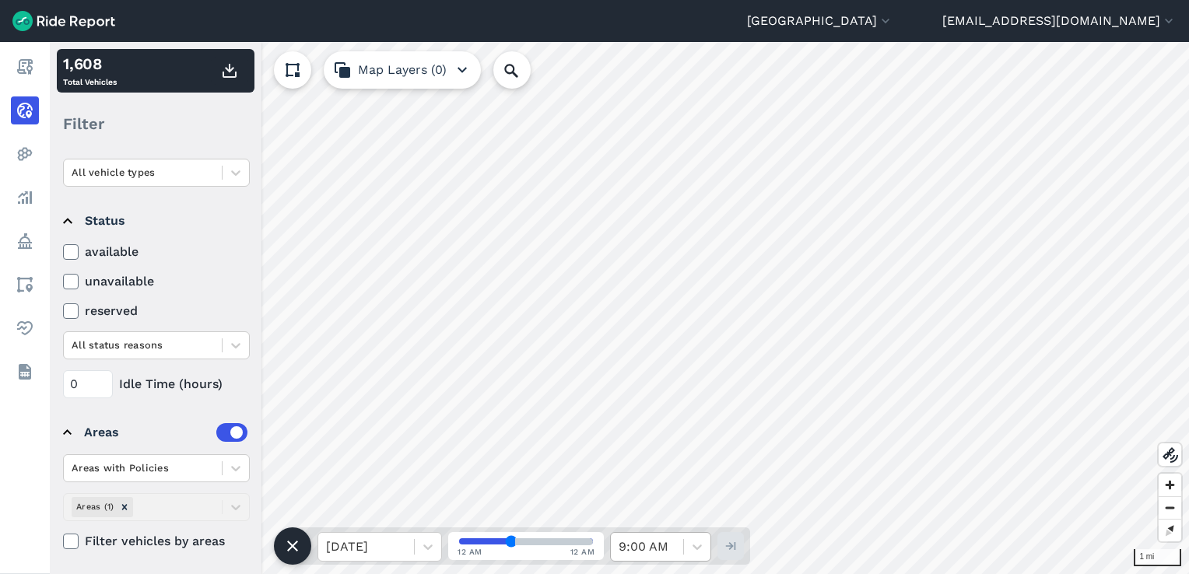
scroll to position [0, 0]
